Goal: Task Accomplishment & Management: Manage account settings

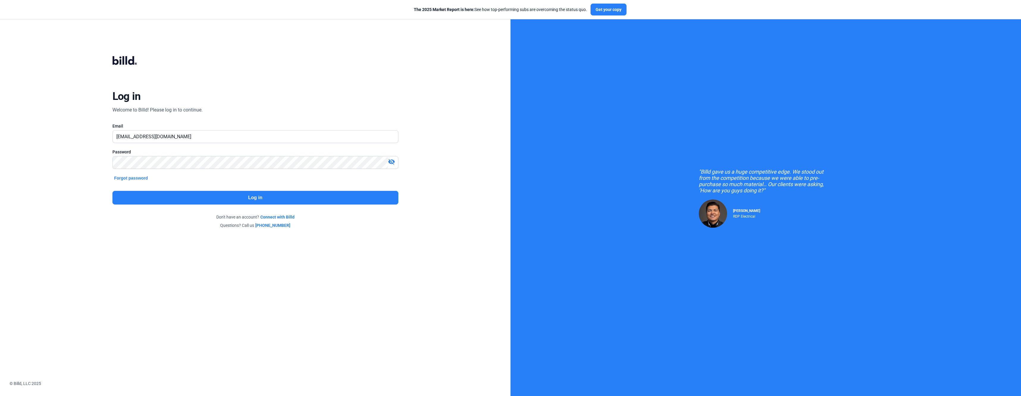
click at [187, 197] on button "Log in" at bounding box center [255, 198] width 286 height 14
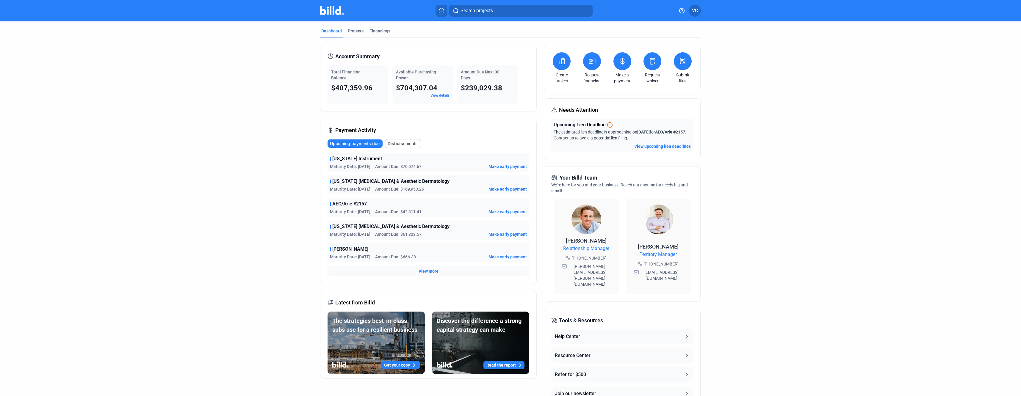
click at [381, 27] on mat-tab-group "Dashboard Projects Financings Account Summary Total Financing Balance $407,359.…" at bounding box center [510, 224] width 381 height 407
click at [379, 32] on div "Financings" at bounding box center [380, 31] width 21 height 6
